Goal: Information Seeking & Learning: Learn about a topic

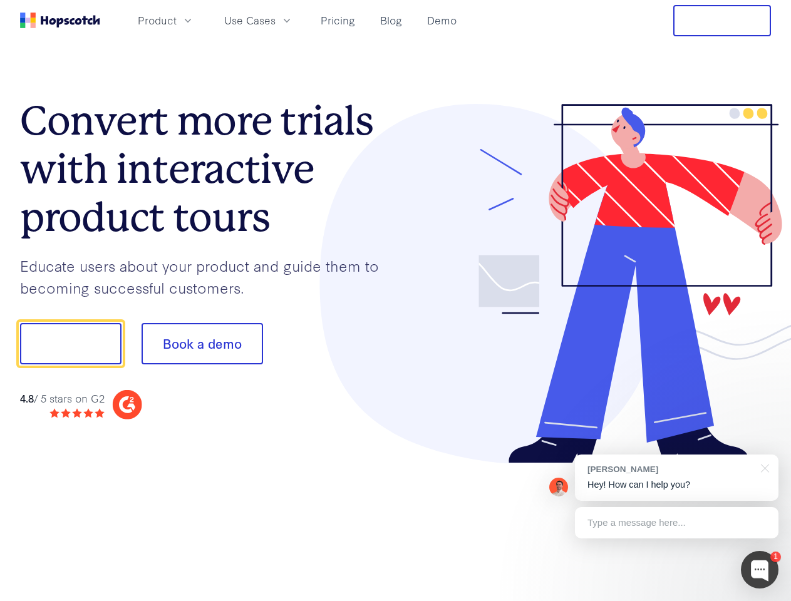
click at [396, 301] on div at bounding box center [584, 284] width 376 height 360
click at [177, 20] on span "Product" at bounding box center [157, 21] width 39 height 16
click at [276, 20] on span "Use Cases" at bounding box center [249, 21] width 51 height 16
click at [722, 21] on button "Free Trial" at bounding box center [722, 20] width 98 height 31
click at [70, 344] on button "Show me!" at bounding box center [70, 343] width 101 height 41
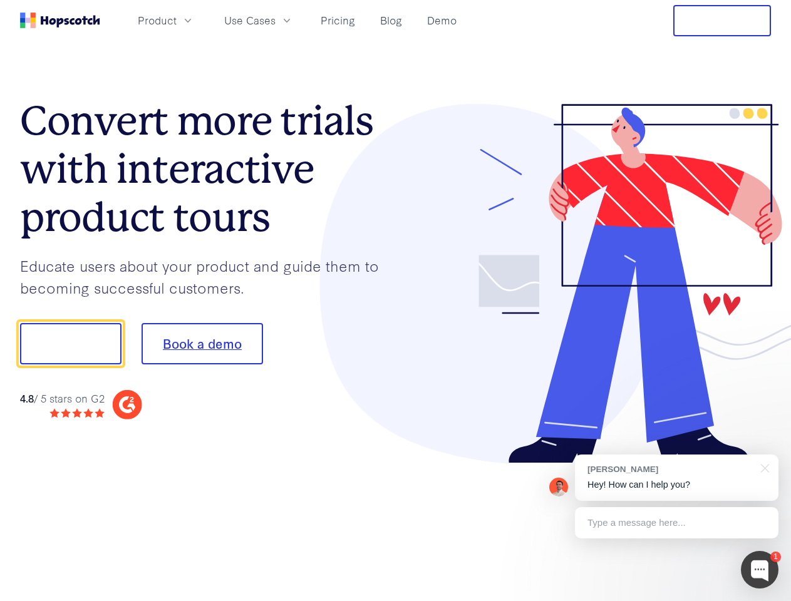
click at [202, 344] on button "Book a demo" at bounding box center [203, 343] width 122 height 41
click at [760, 570] on div at bounding box center [760, 570] width 38 height 38
click at [677, 478] on div "[PERSON_NAME] Hey! How can I help you?" at bounding box center [677, 478] width 204 height 46
click at [763, 467] on div at bounding box center [762, 468] width 31 height 26
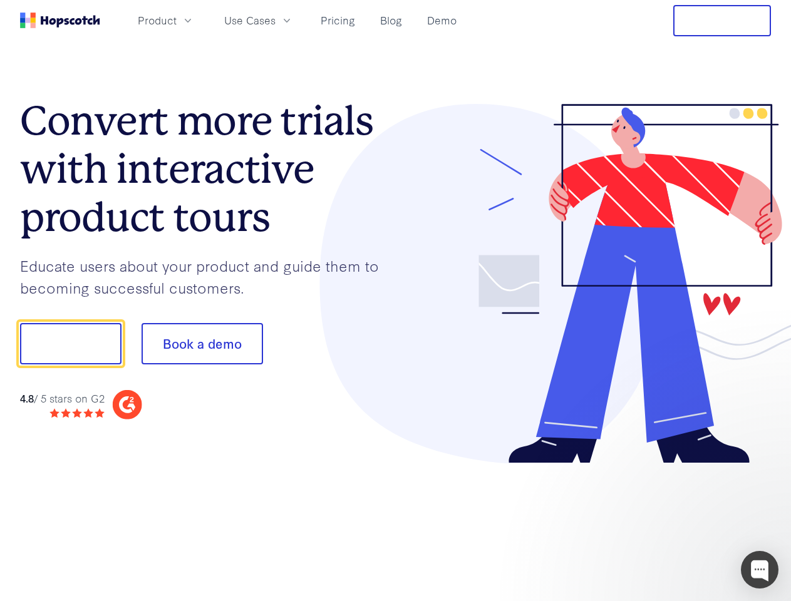
click at [677, 523] on div at bounding box center [661, 342] width 235 height 418
